Goal: Transaction & Acquisition: Purchase product/service

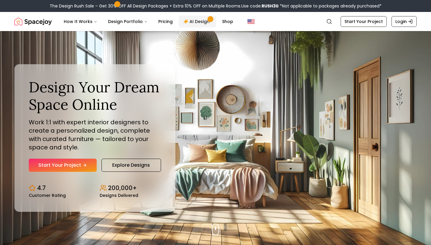
click at [200, 19] on link "AI Design" at bounding box center [197, 22] width 37 height 12
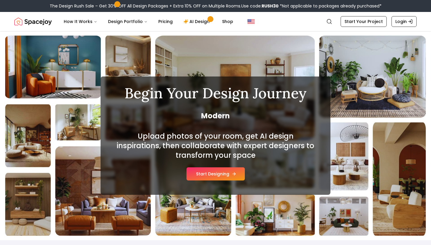
click at [210, 171] on button "Start Designing" at bounding box center [215, 174] width 58 height 13
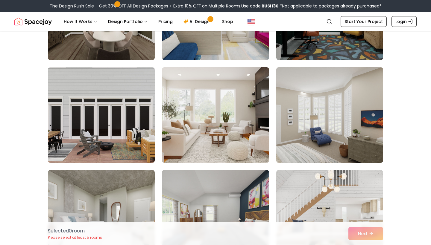
scroll to position [2956, 0]
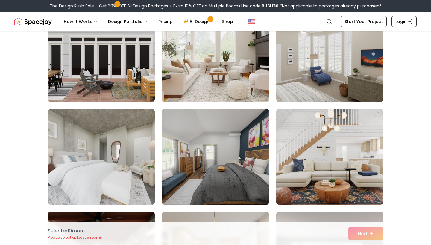
click at [232, 164] on img at bounding box center [215, 157] width 112 height 101
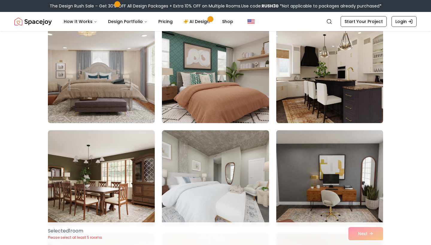
scroll to position [1403, 0]
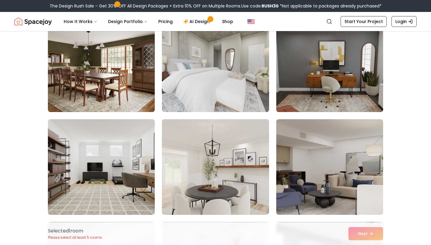
click at [305, 88] on img at bounding box center [329, 64] width 112 height 101
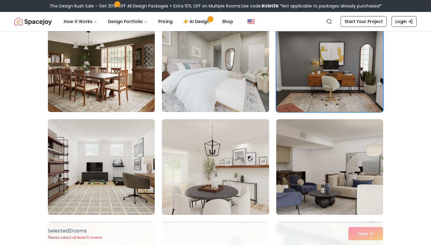
scroll to position [1475, 0]
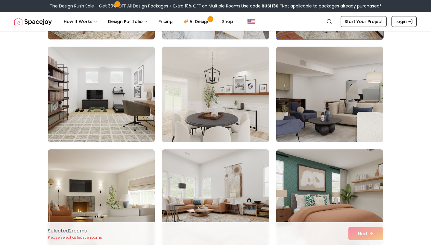
click at [126, 108] on img at bounding box center [101, 94] width 112 height 101
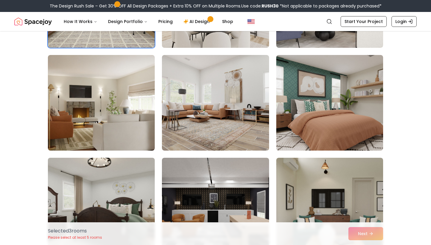
scroll to position [1733, 0]
